Goal: Transaction & Acquisition: Purchase product/service

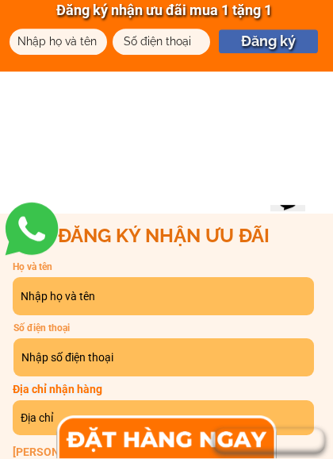
scroll to position [757, 0]
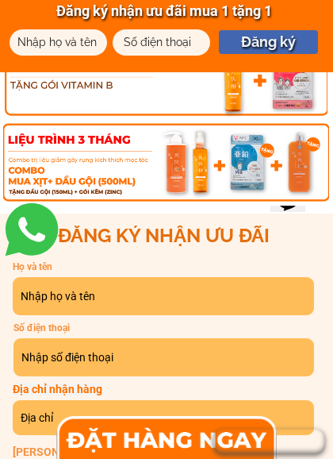
click at [29, 297] on input "text" at bounding box center [164, 296] width 294 height 38
type input "0913206253"
type input "[PERSON_NAME]"
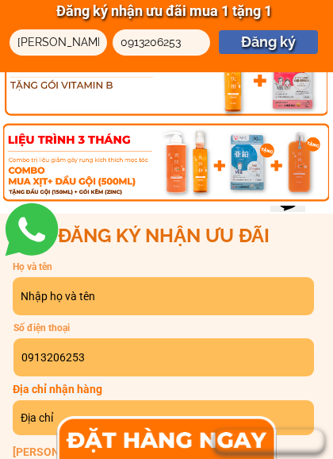
type input "[PERSON_NAME]"
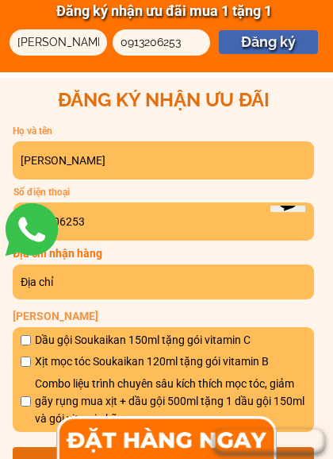
click at [48, 284] on input "text" at bounding box center [164, 281] width 294 height 35
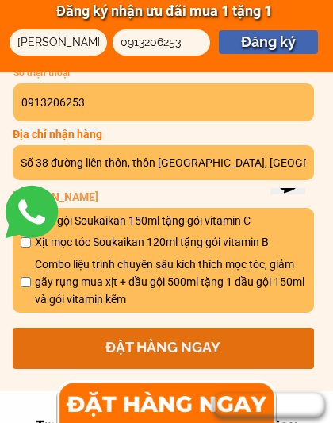
scroll to position [1012, 0]
type input "Số 38 đường liên thôn, thôn [GEOGRAPHIC_DATA], [GEOGRAPHIC_DATA], [GEOGRAPHIC_D…"
click at [27, 243] on link at bounding box center [31, 211] width 63 height 63
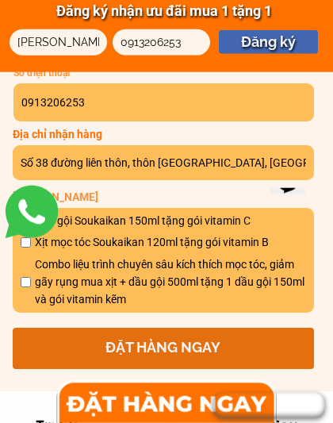
click at [122, 246] on span "Xịt mọc tóc Soukaikan 120ml tặng gói vitamin B" at bounding box center [170, 241] width 271 height 17
checkbox input "true"
click at [176, 342] on p "ĐẶT HÀNG NGAY" at bounding box center [164, 348] width 302 height 41
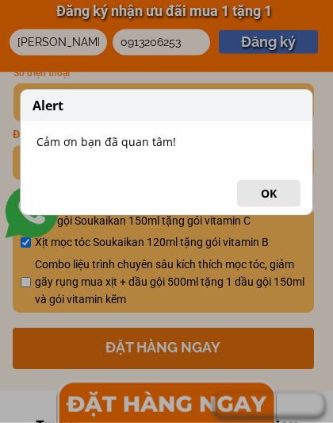
click at [271, 191] on button "OK" at bounding box center [268, 193] width 63 height 27
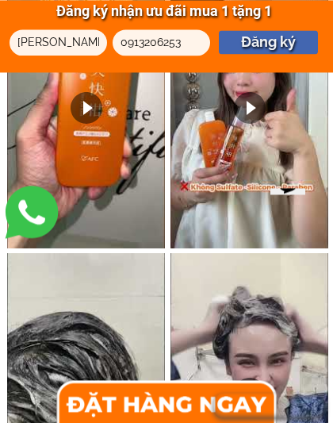
scroll to position [5464, 0]
